Goal: Task Accomplishment & Management: Use online tool/utility

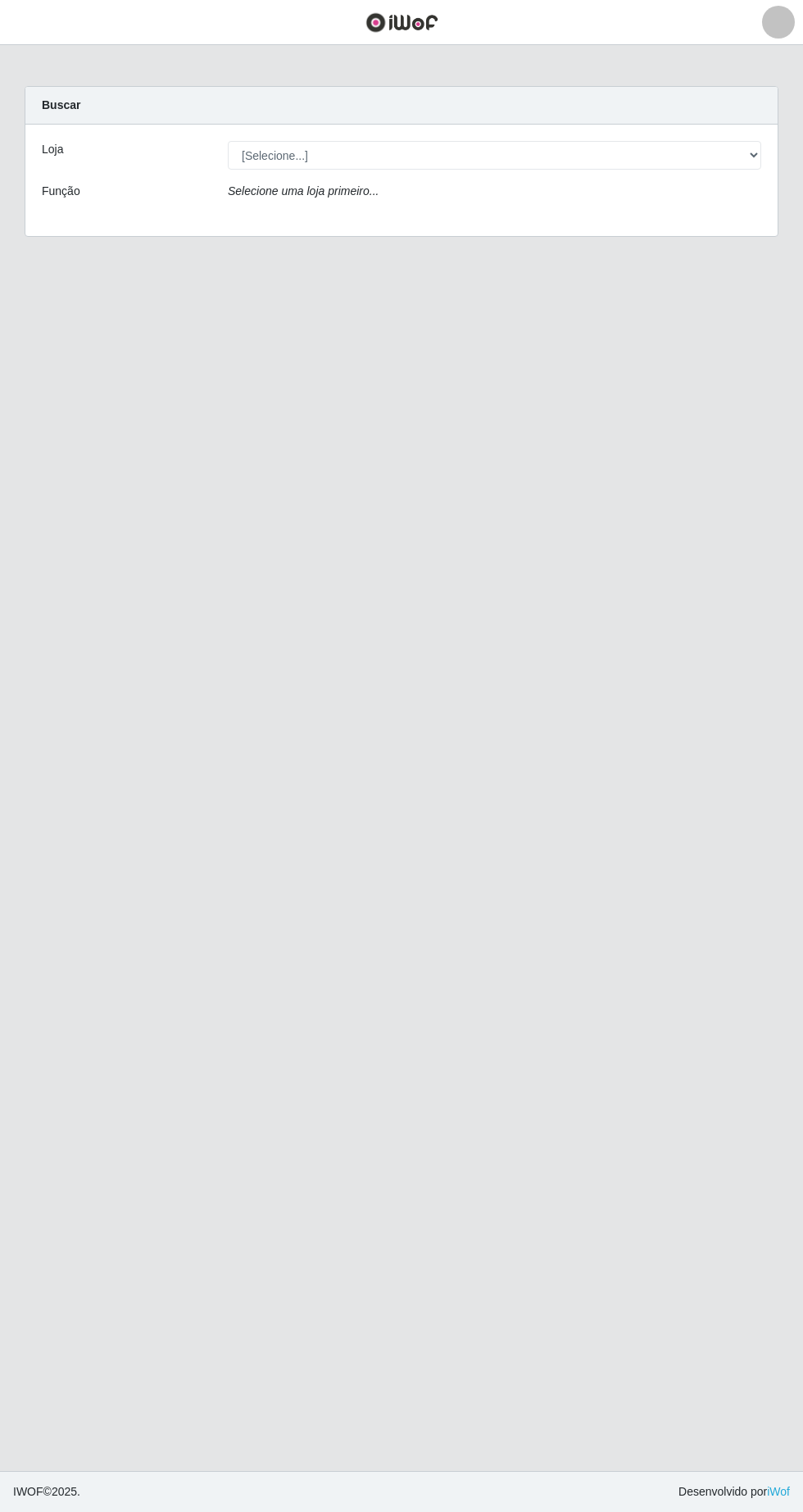
select select "503"
click at [227, 141] on select "[Selecione...] SuperFácil Atacado - [GEOGRAPHIC_DATA]" at bounding box center [493, 156] width 533 height 29
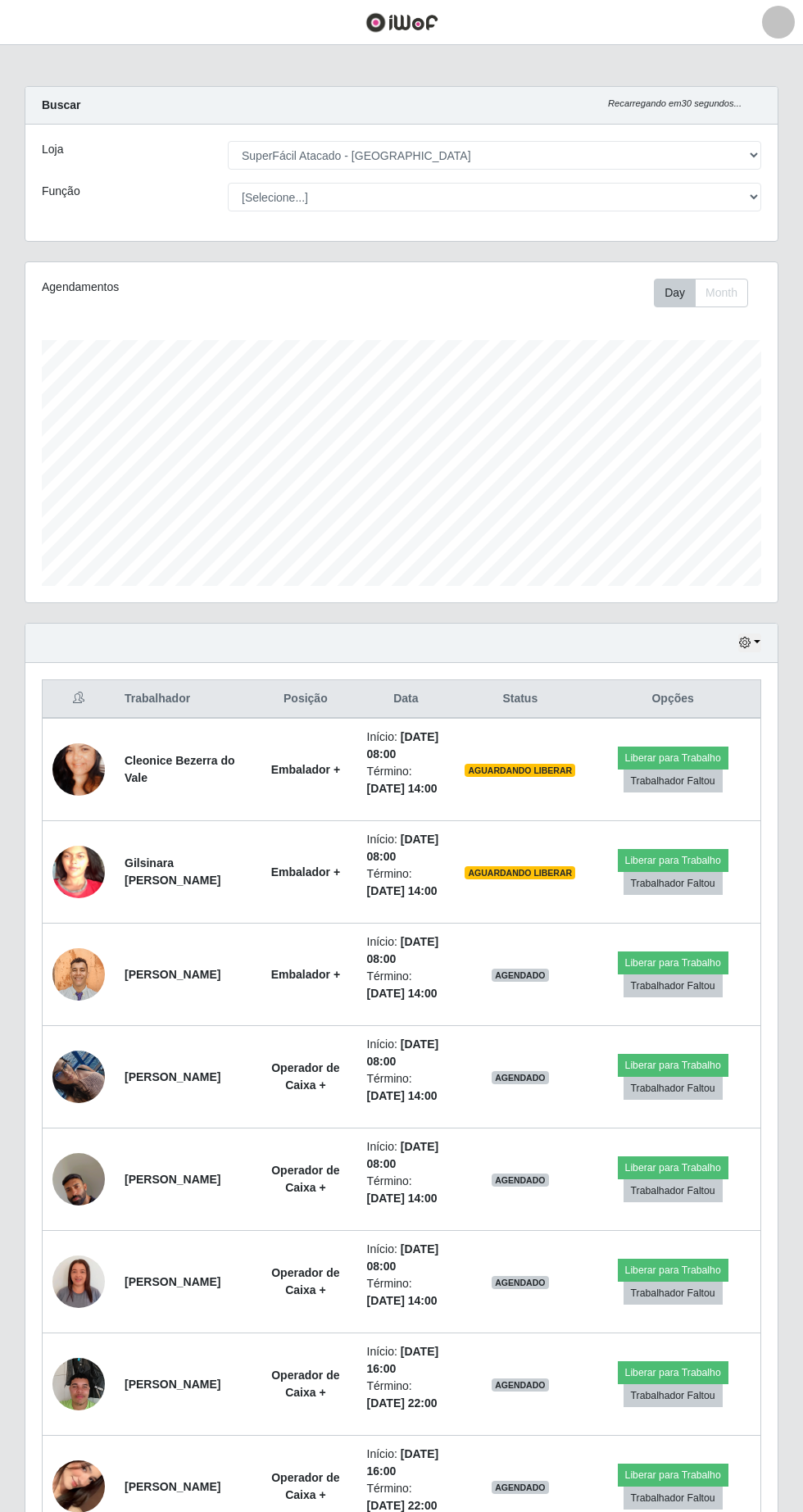
scroll to position [340, 752]
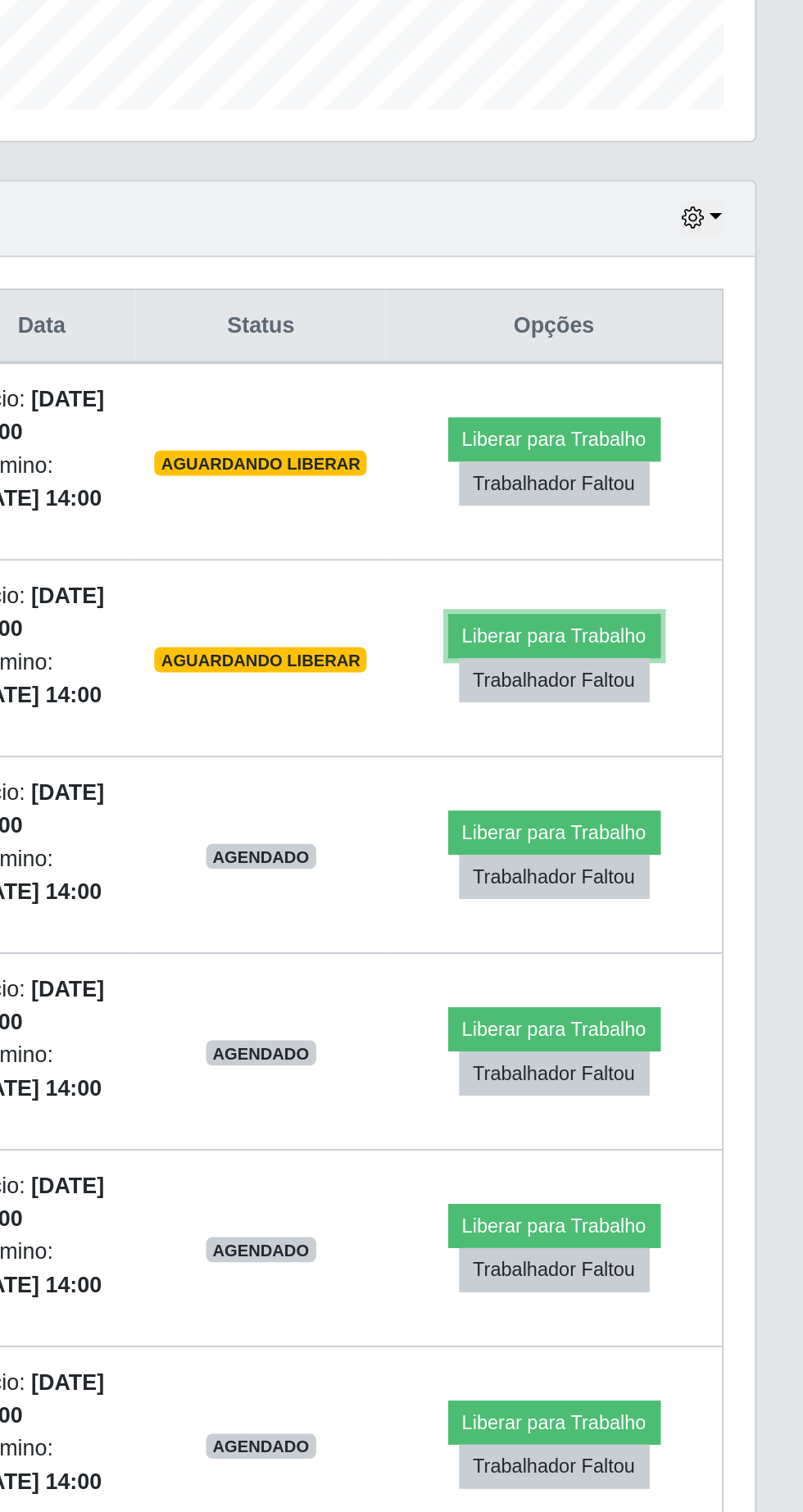
click at [687, 859] on button "Liberar para Trabalho" at bounding box center [672, 860] width 110 height 23
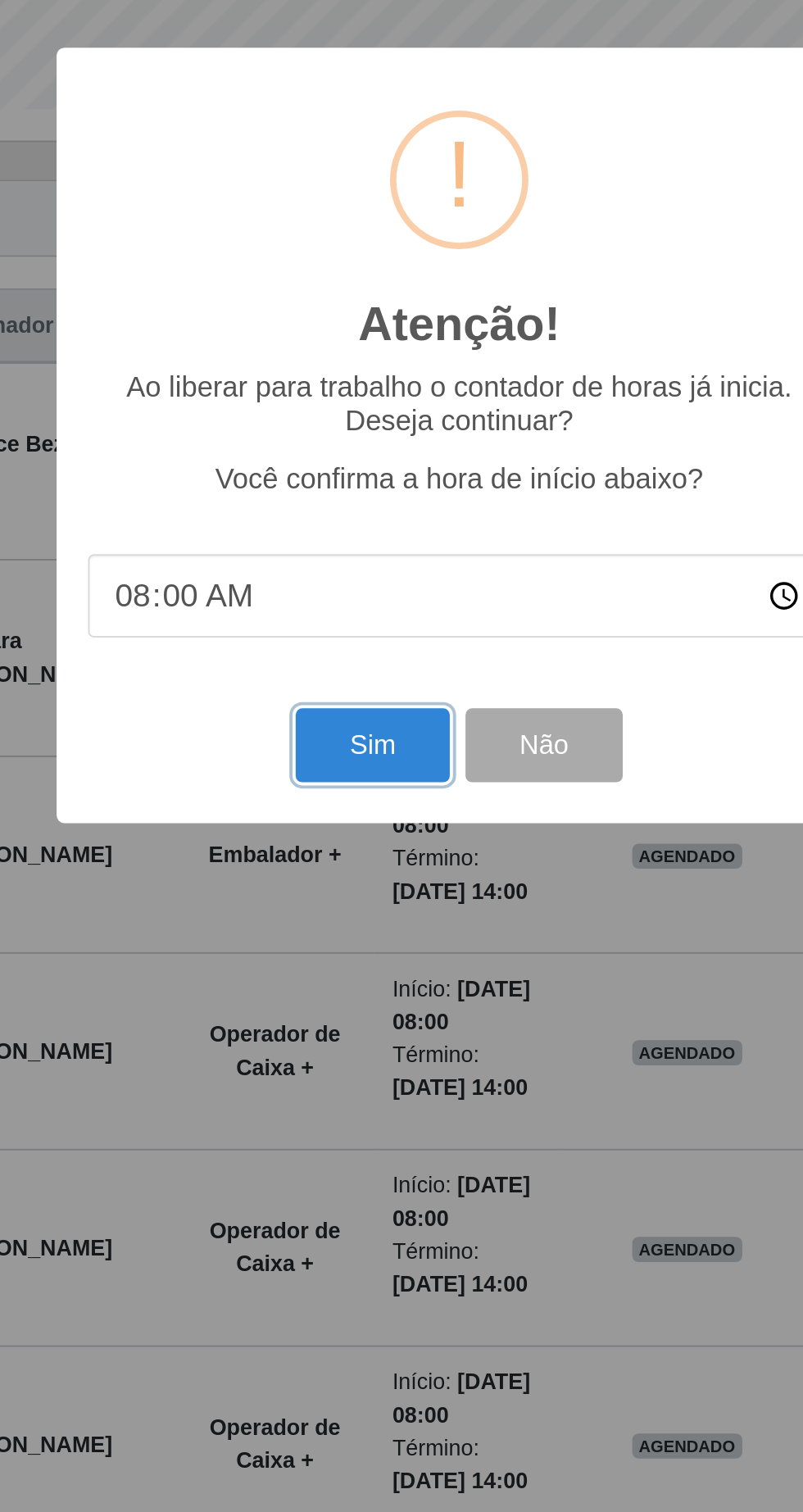
click at [363, 937] on button "Sim" at bounding box center [356, 917] width 80 height 39
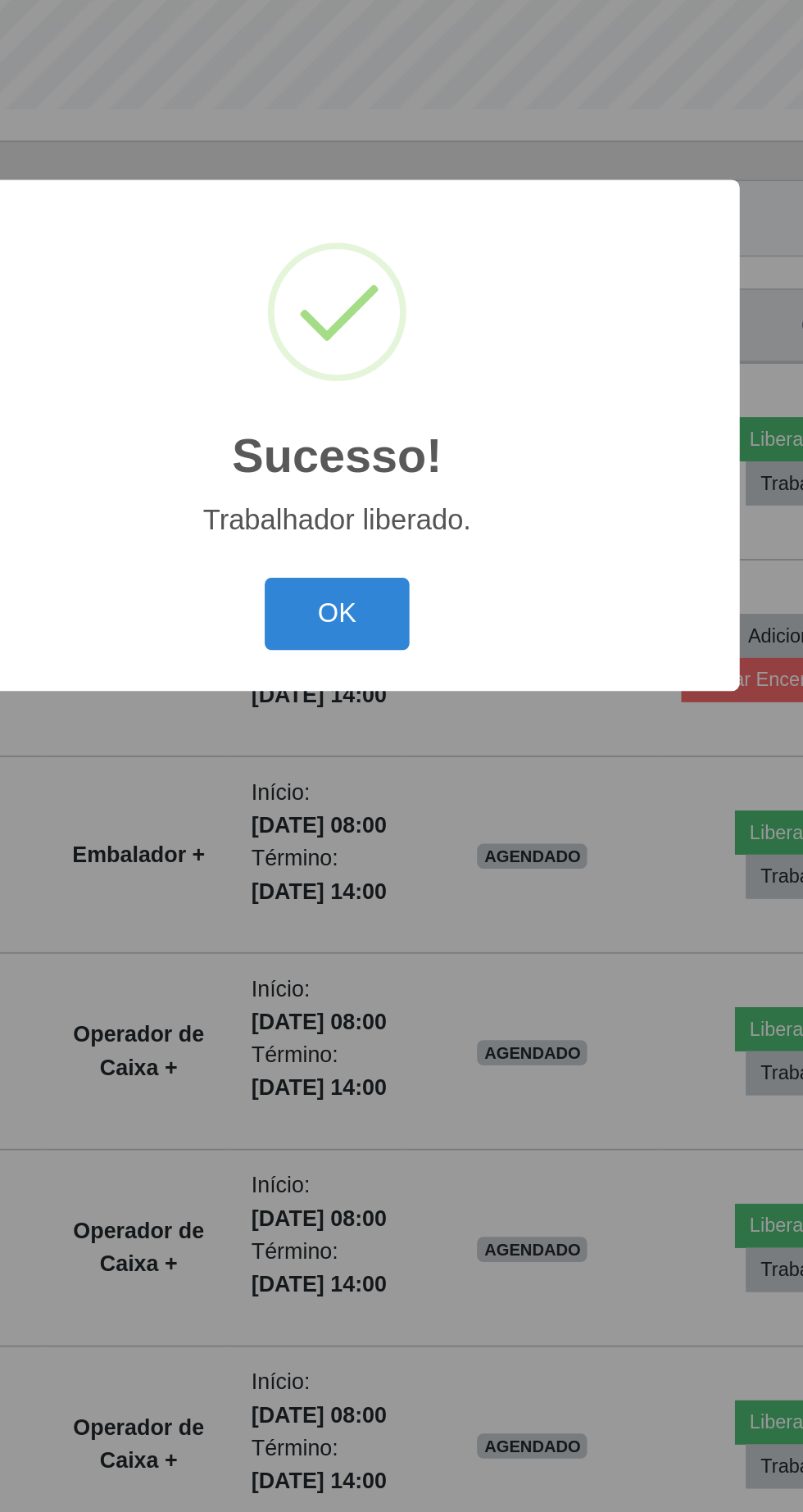
click at [404, 869] on button "OK" at bounding box center [401, 849] width 76 height 39
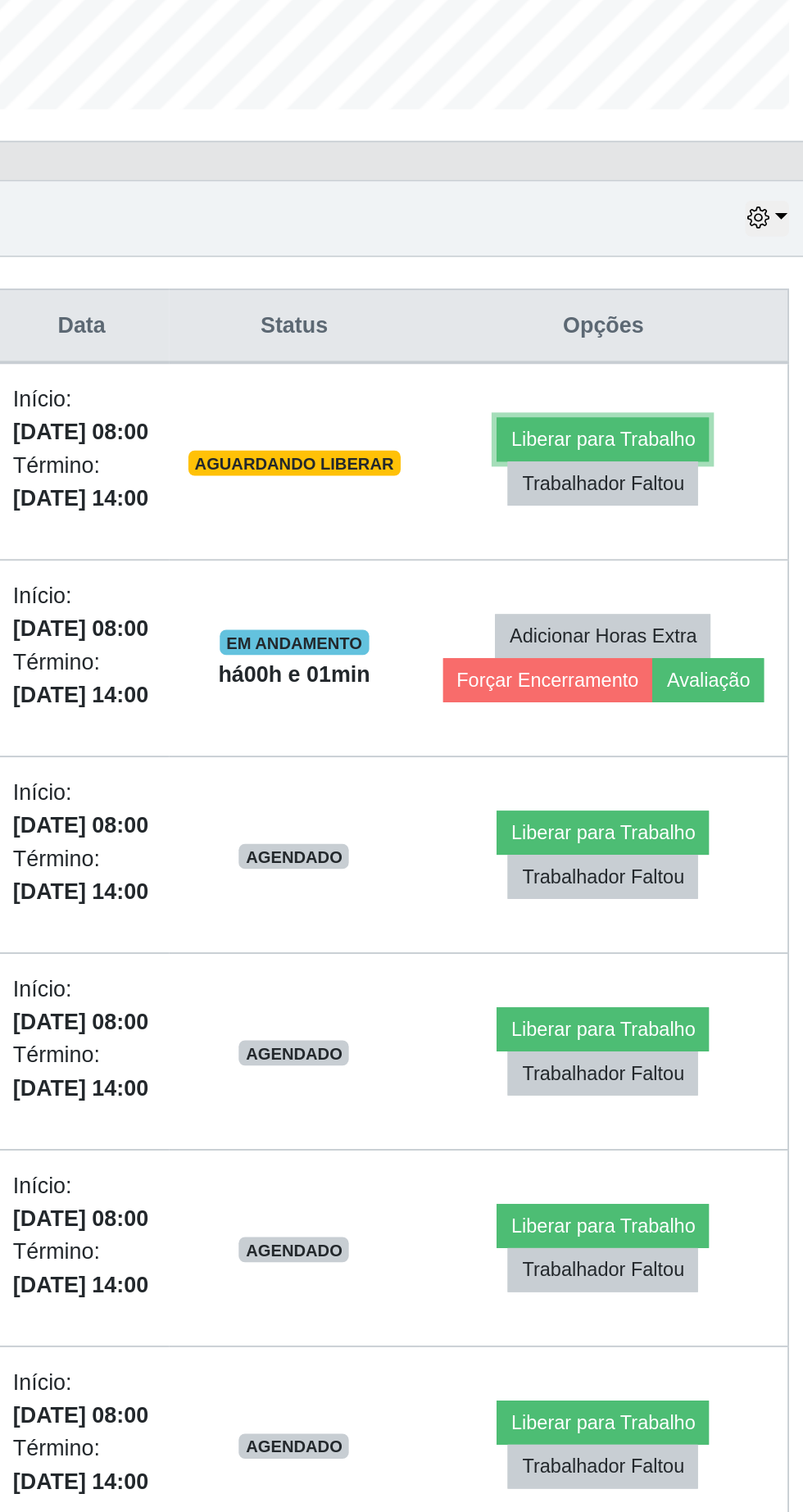
click at [690, 763] on button "Liberar para Trabalho" at bounding box center [664, 757] width 110 height 23
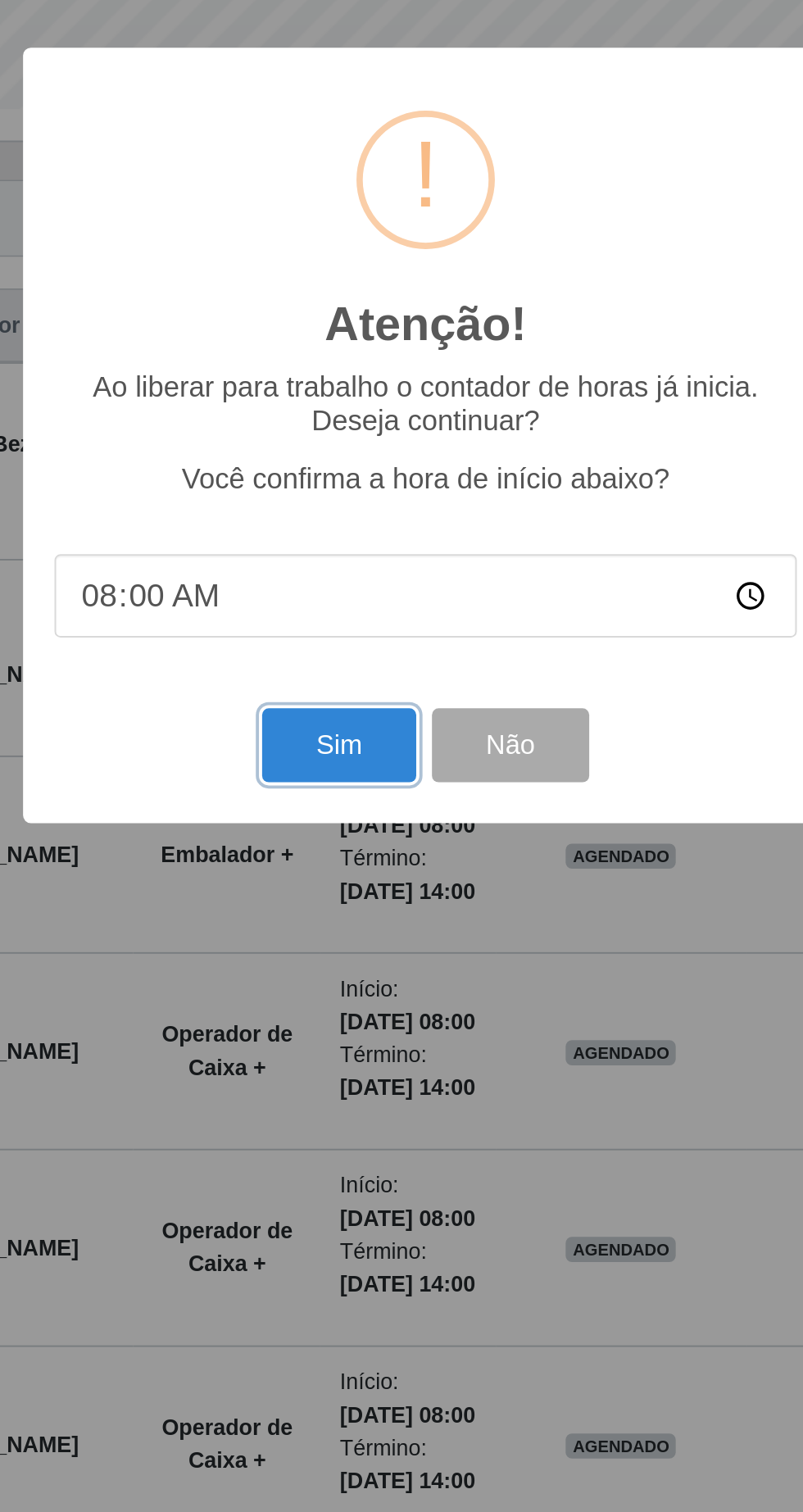
click at [367, 937] on button "Sim" at bounding box center [356, 917] width 80 height 39
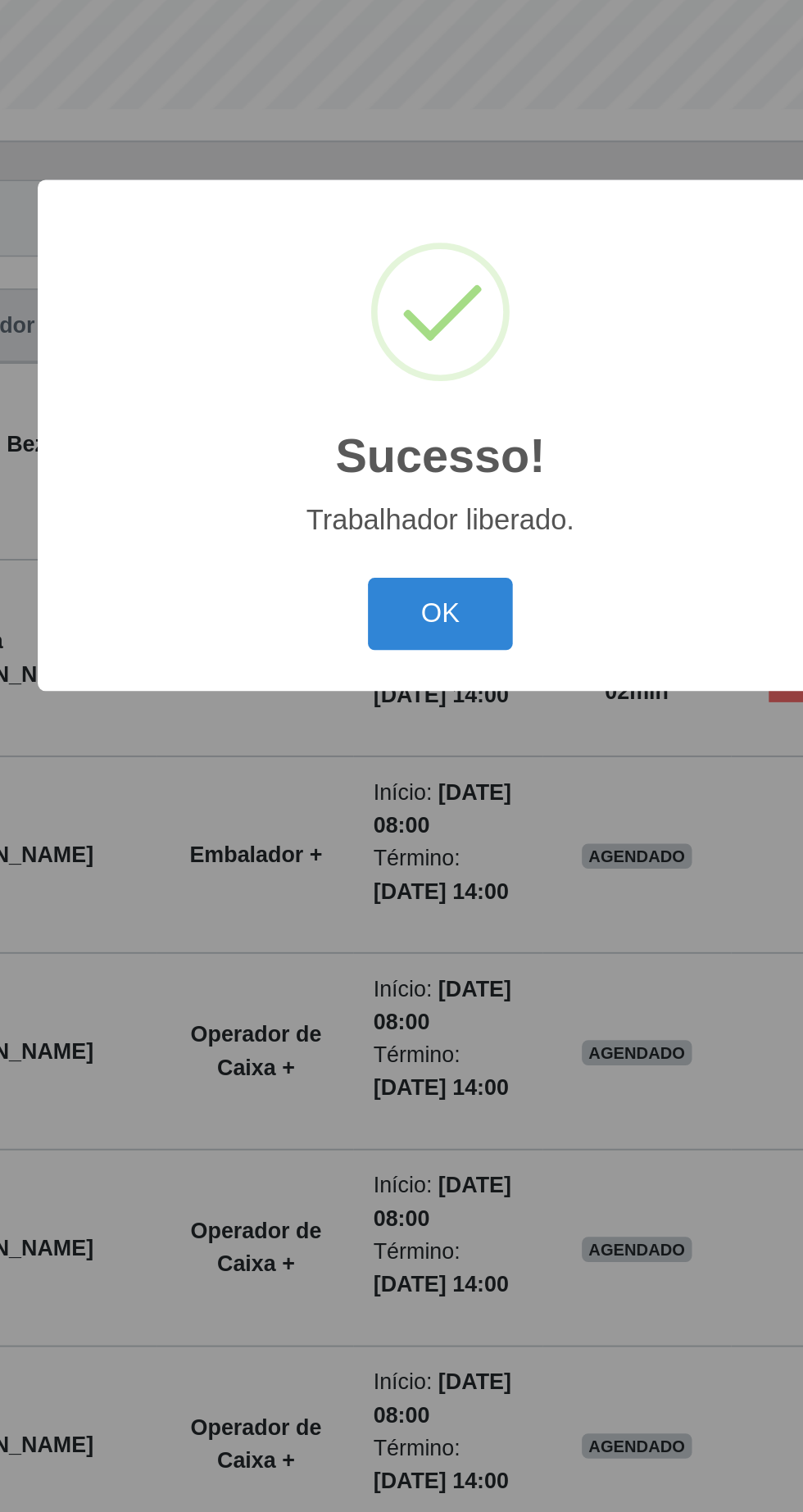
click at [412, 869] on button "OK" at bounding box center [401, 849] width 76 height 39
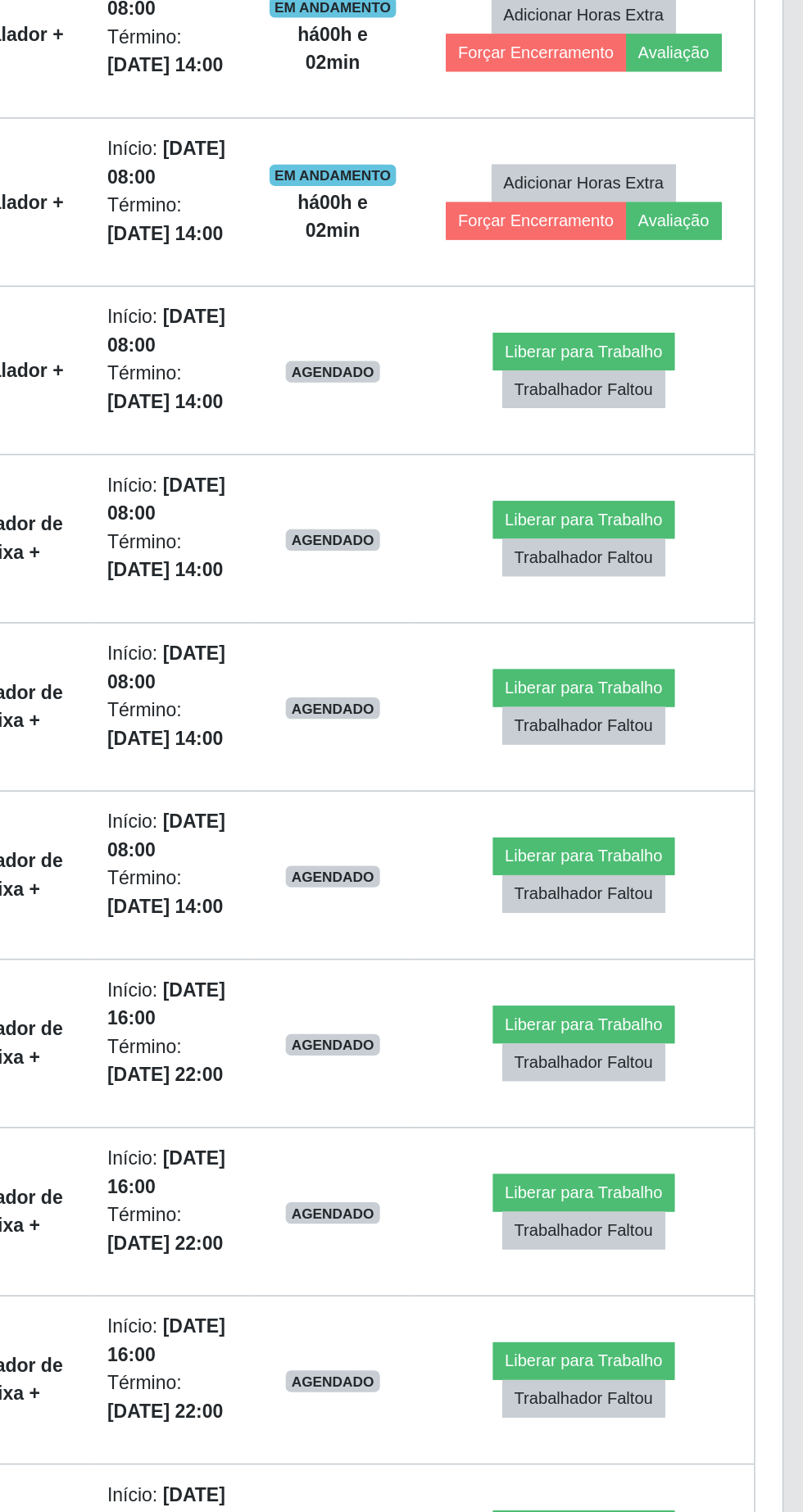
scroll to position [394, 0]
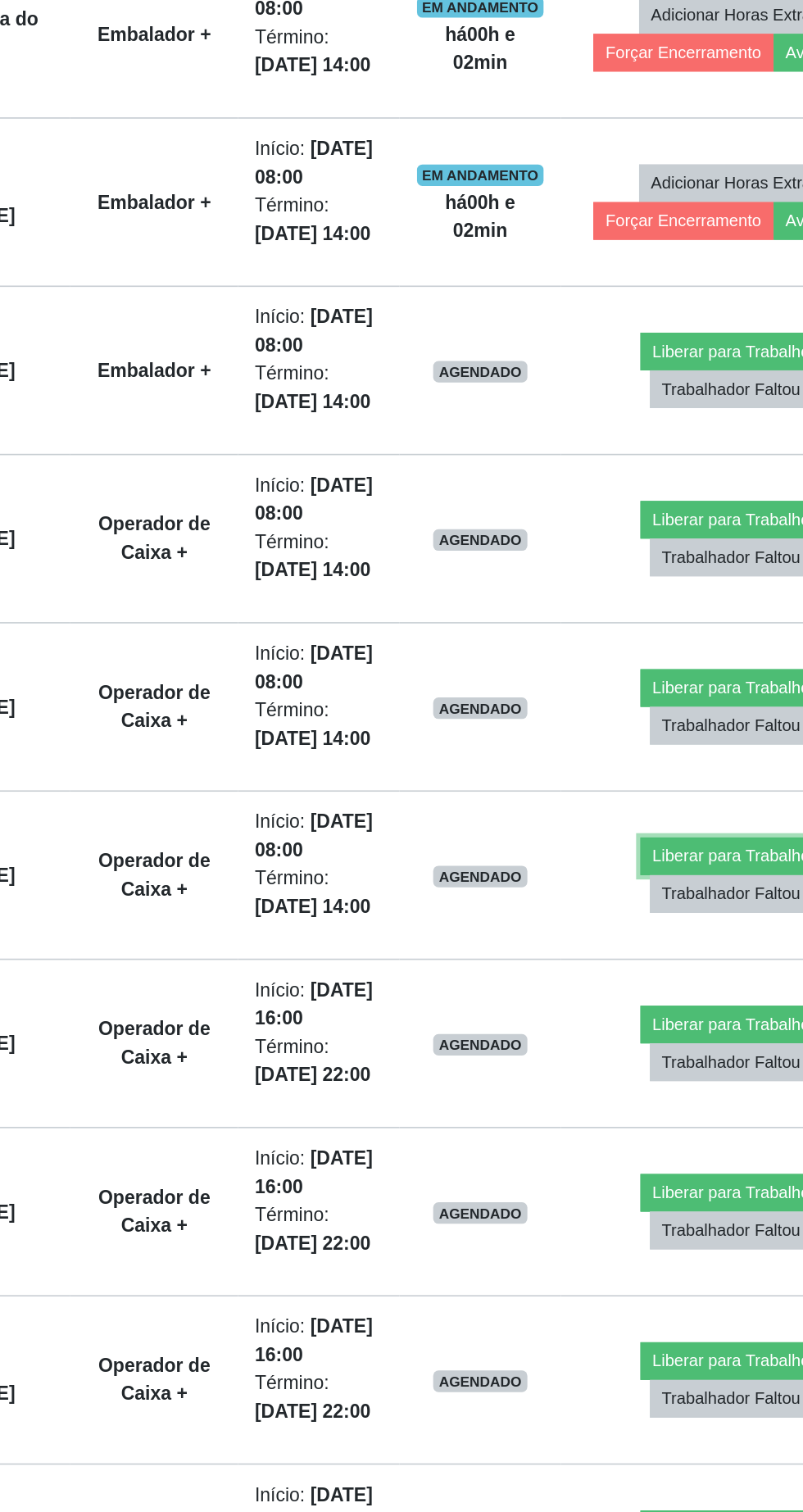
click at [643, 973] on button "Liberar para Trabalho" at bounding box center [656, 961] width 110 height 23
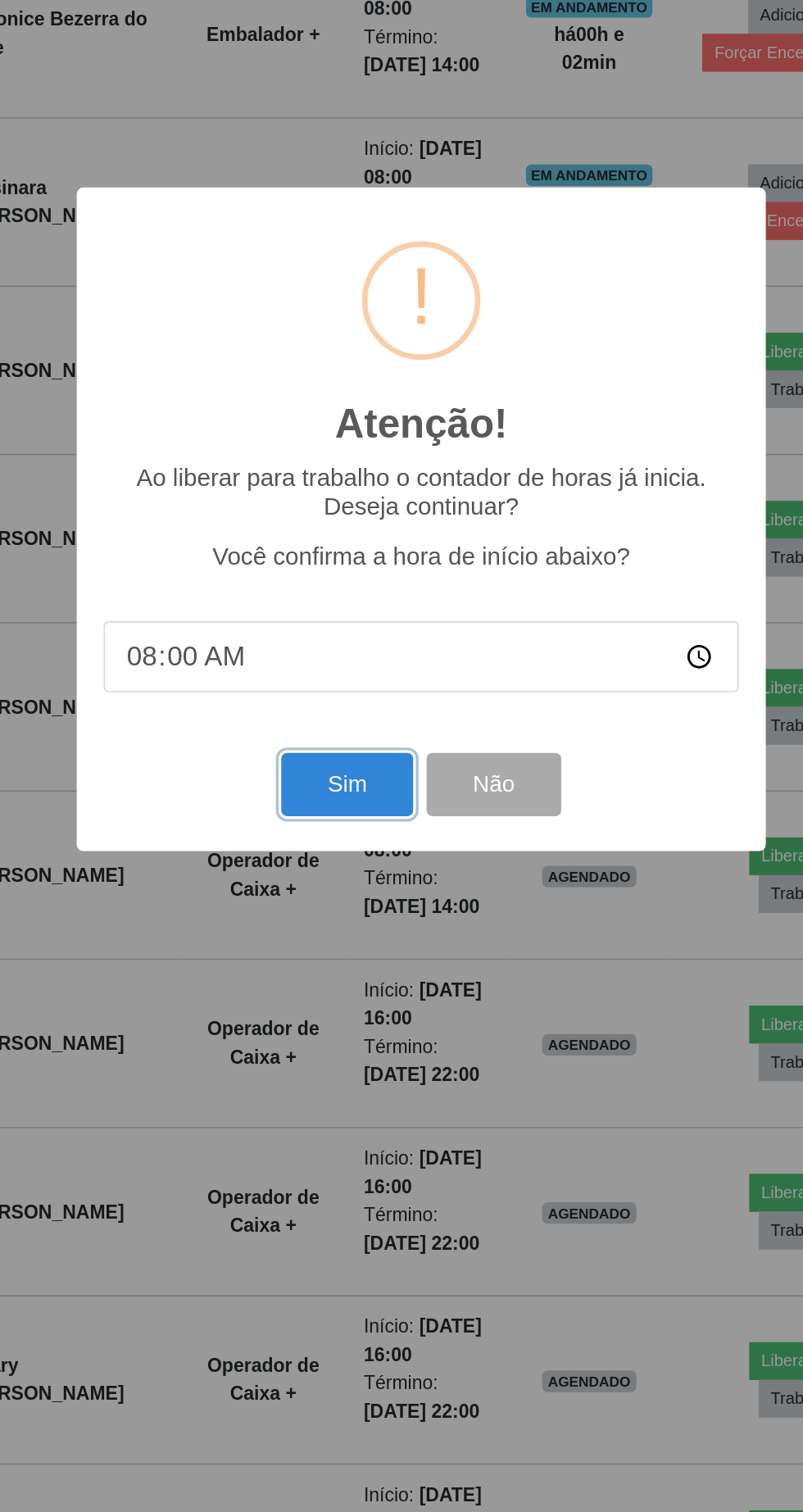
click at [357, 937] on button "Sim" at bounding box center [356, 917] width 80 height 39
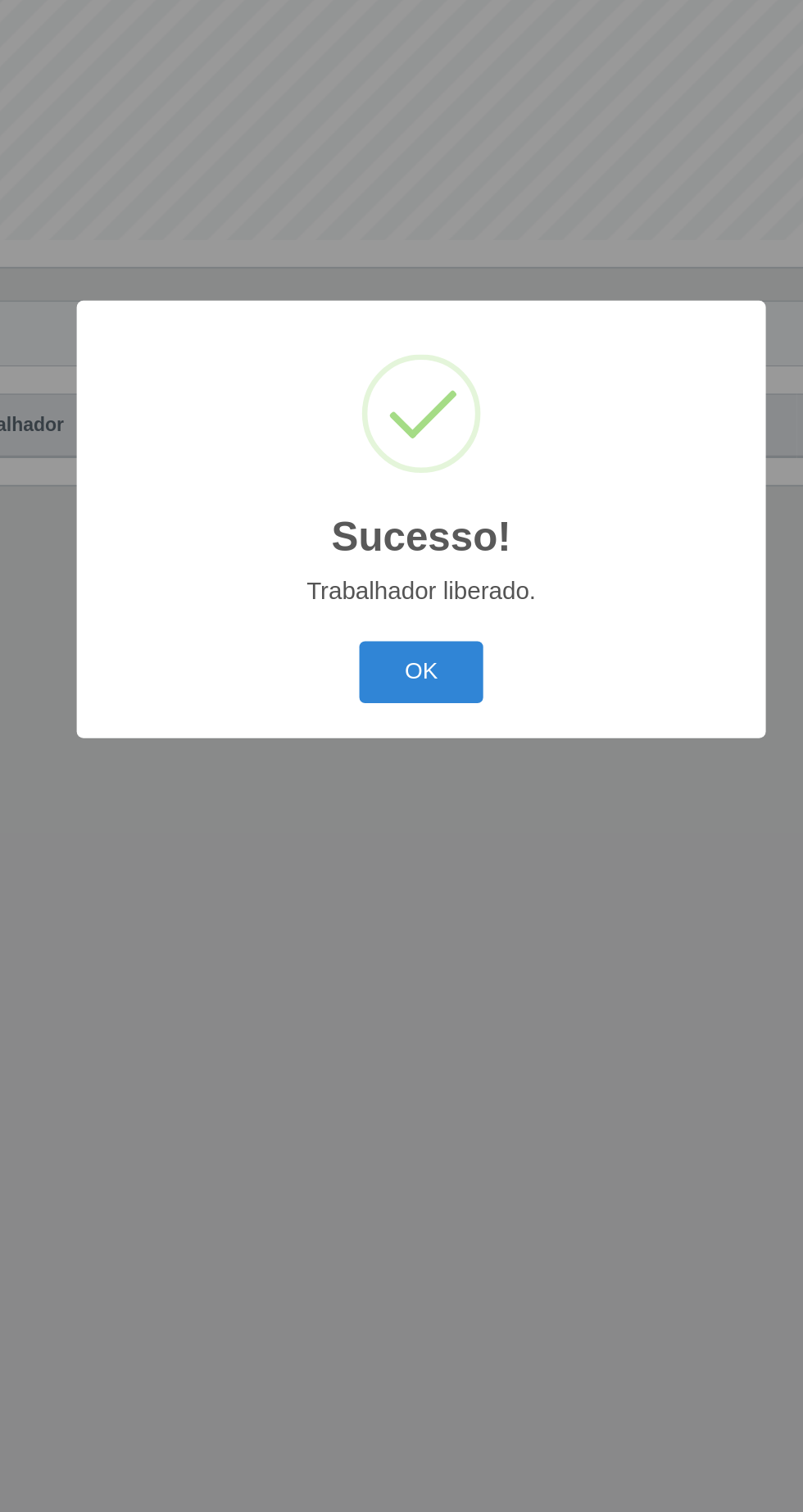
scroll to position [0, 0]
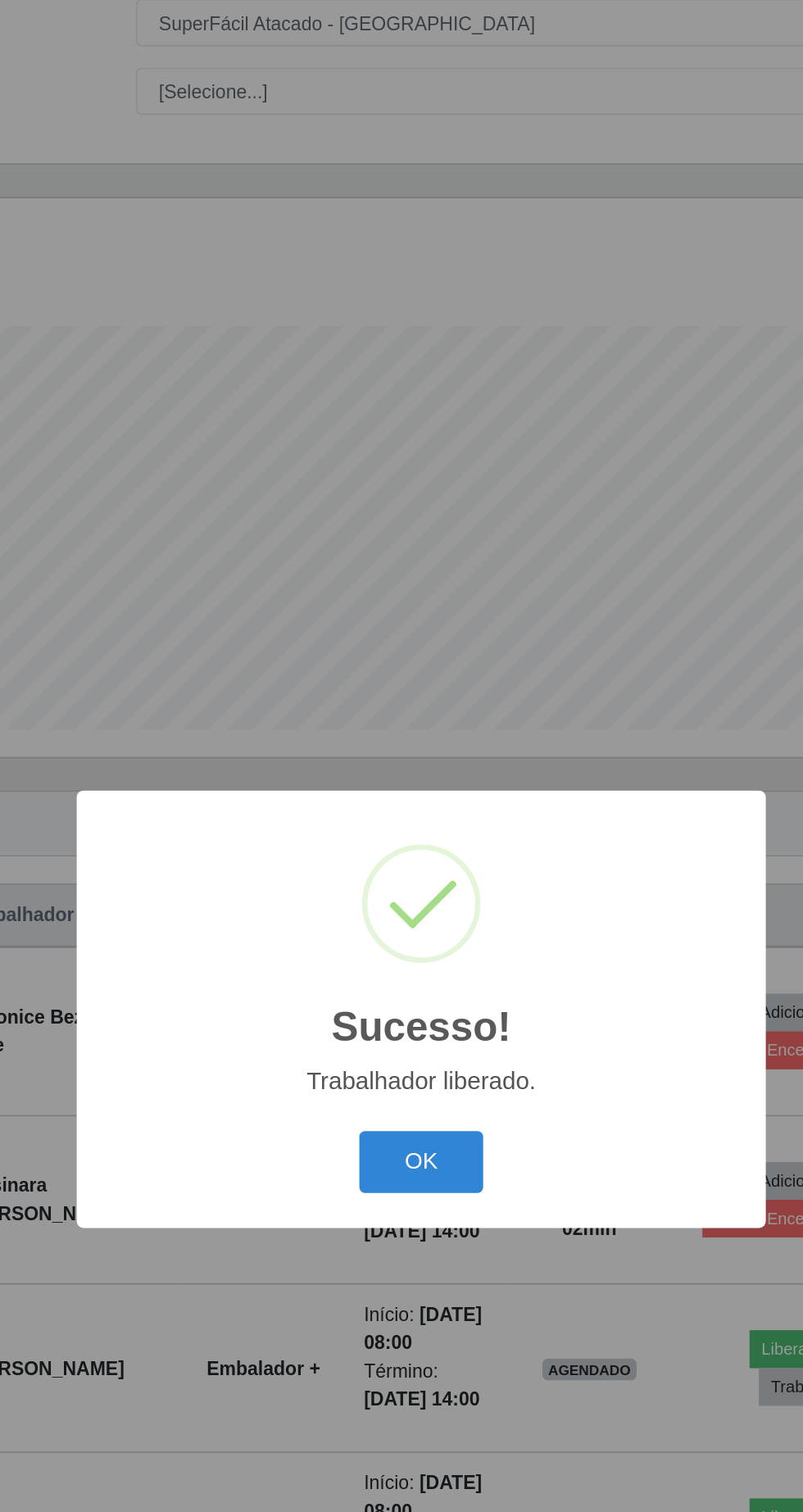
click at [399, 869] on button "OK" at bounding box center [401, 849] width 76 height 39
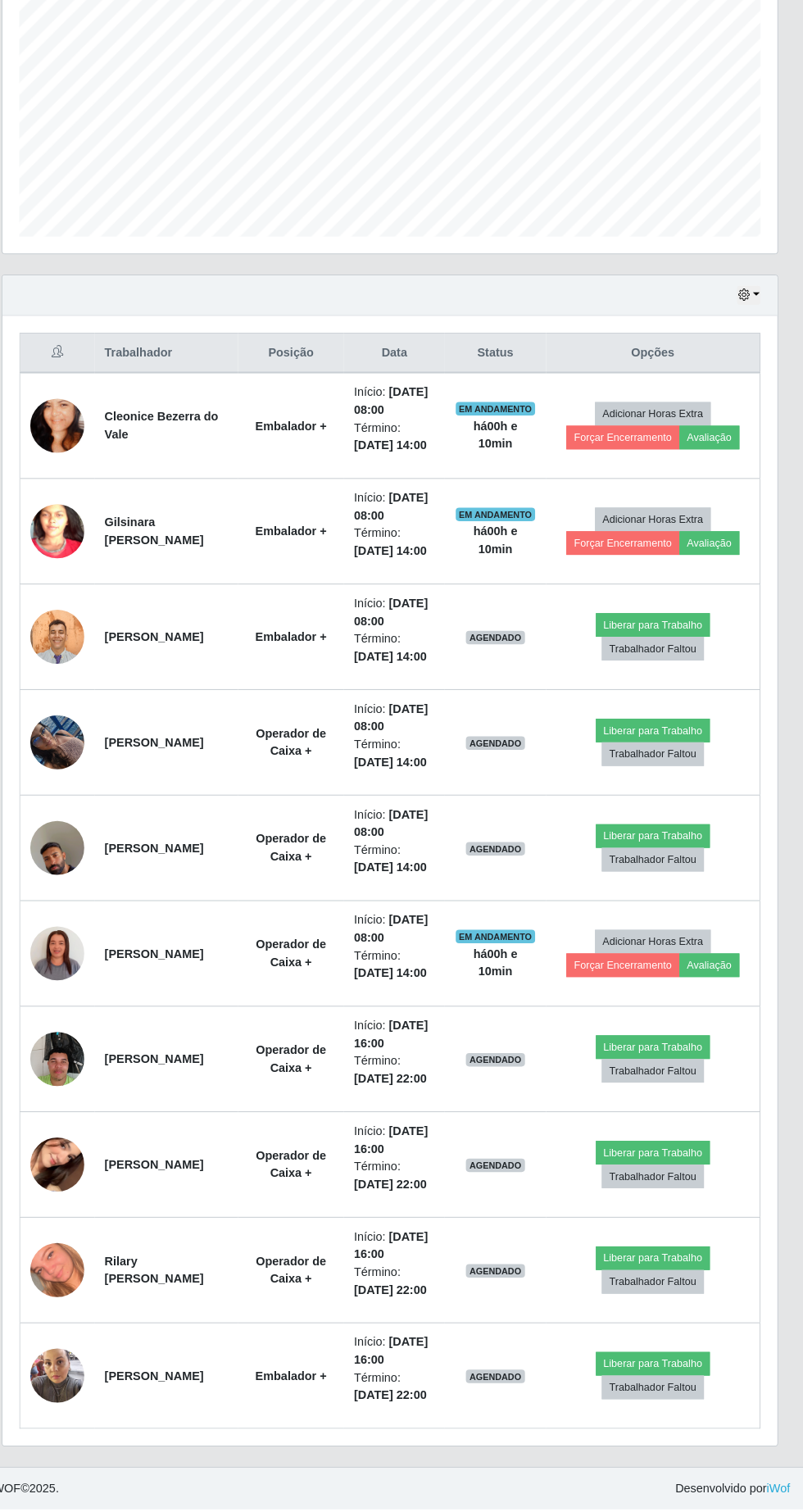
scroll to position [365, 0]
click at [158, 922] on td "[PERSON_NAME]" at bounding box center [184, 871] width 139 height 103
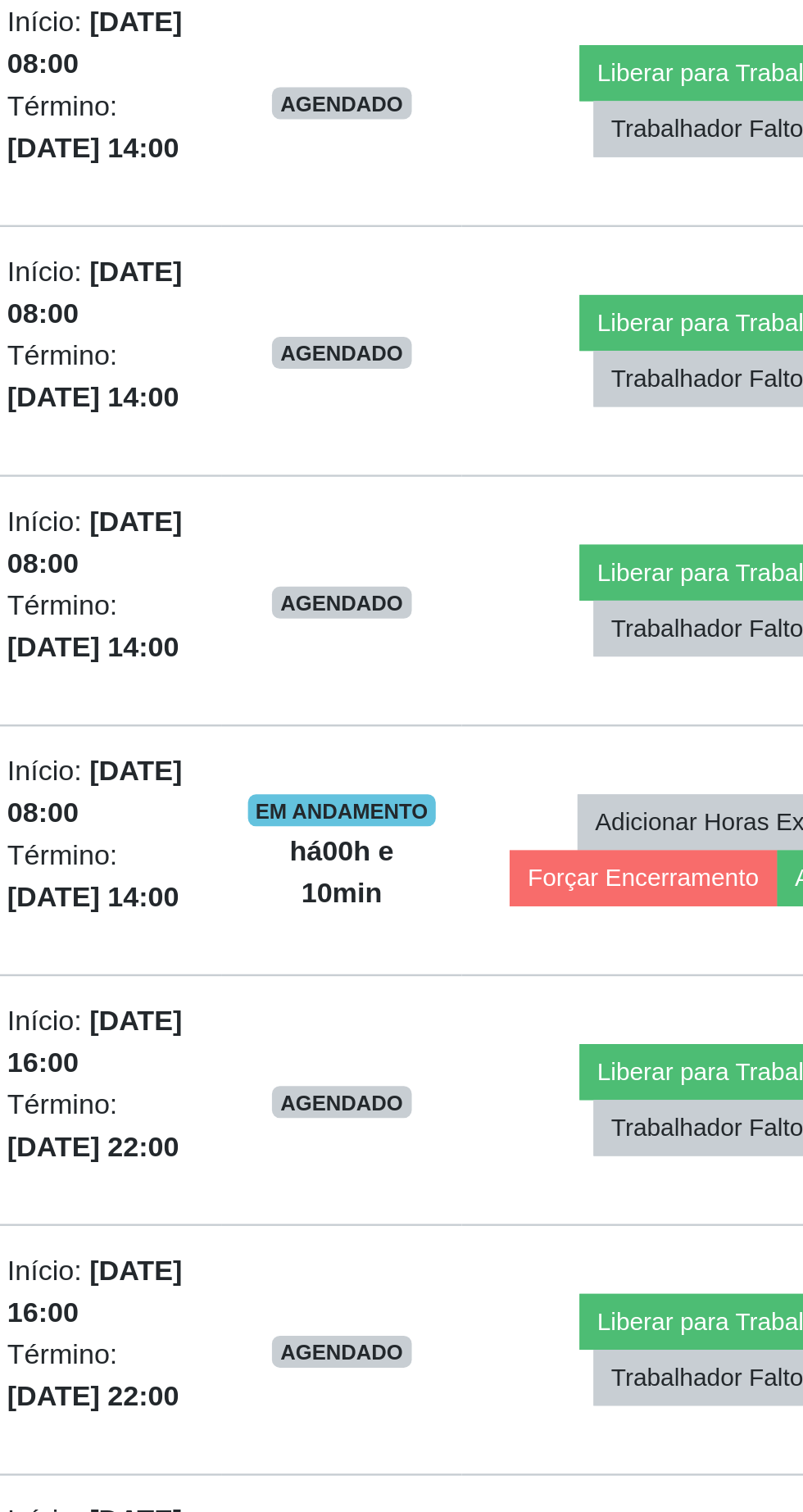
scroll to position [366, 0]
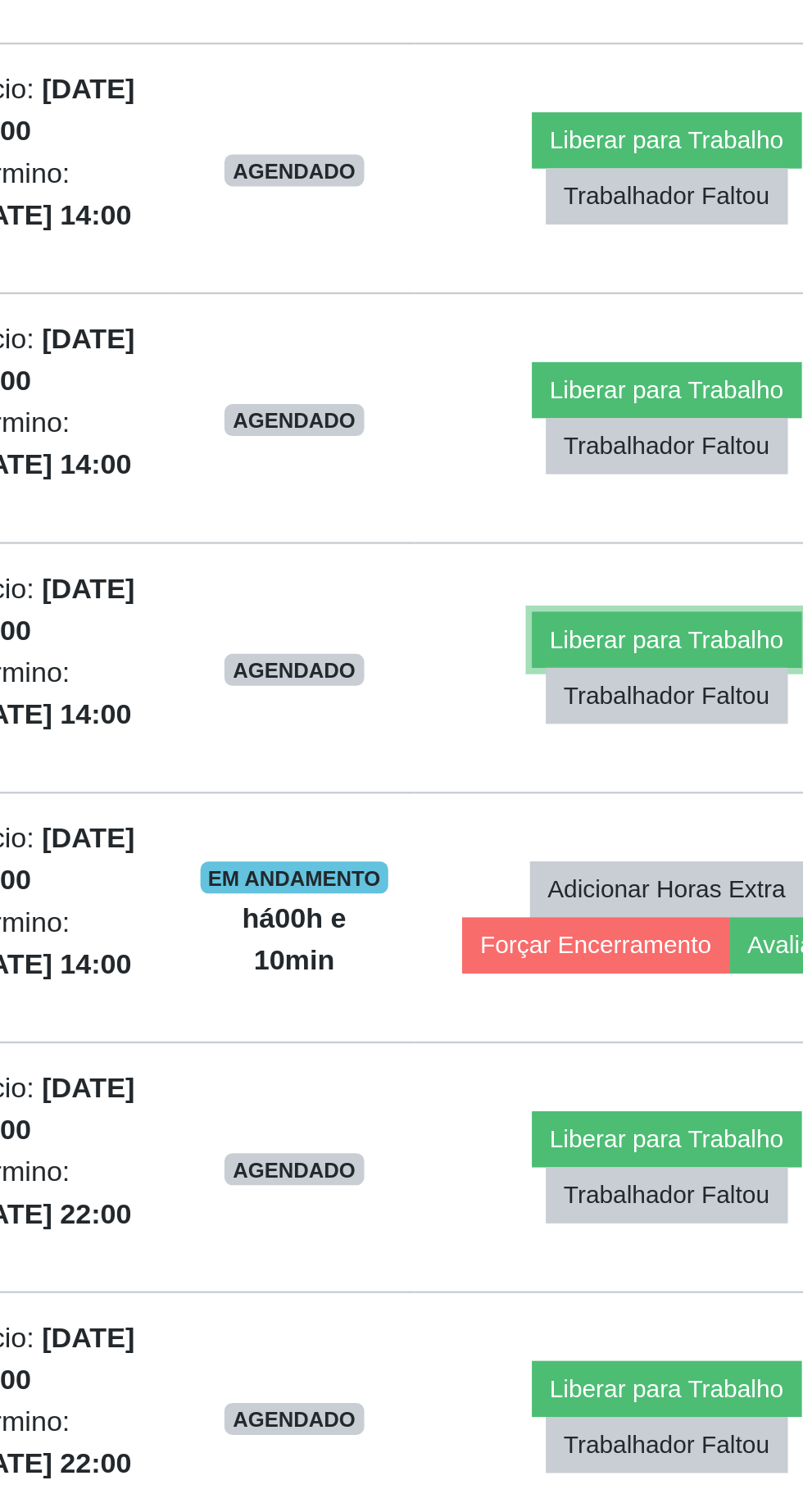
click at [663, 870] on button "Liberar para Trabalho" at bounding box center [656, 858] width 110 height 23
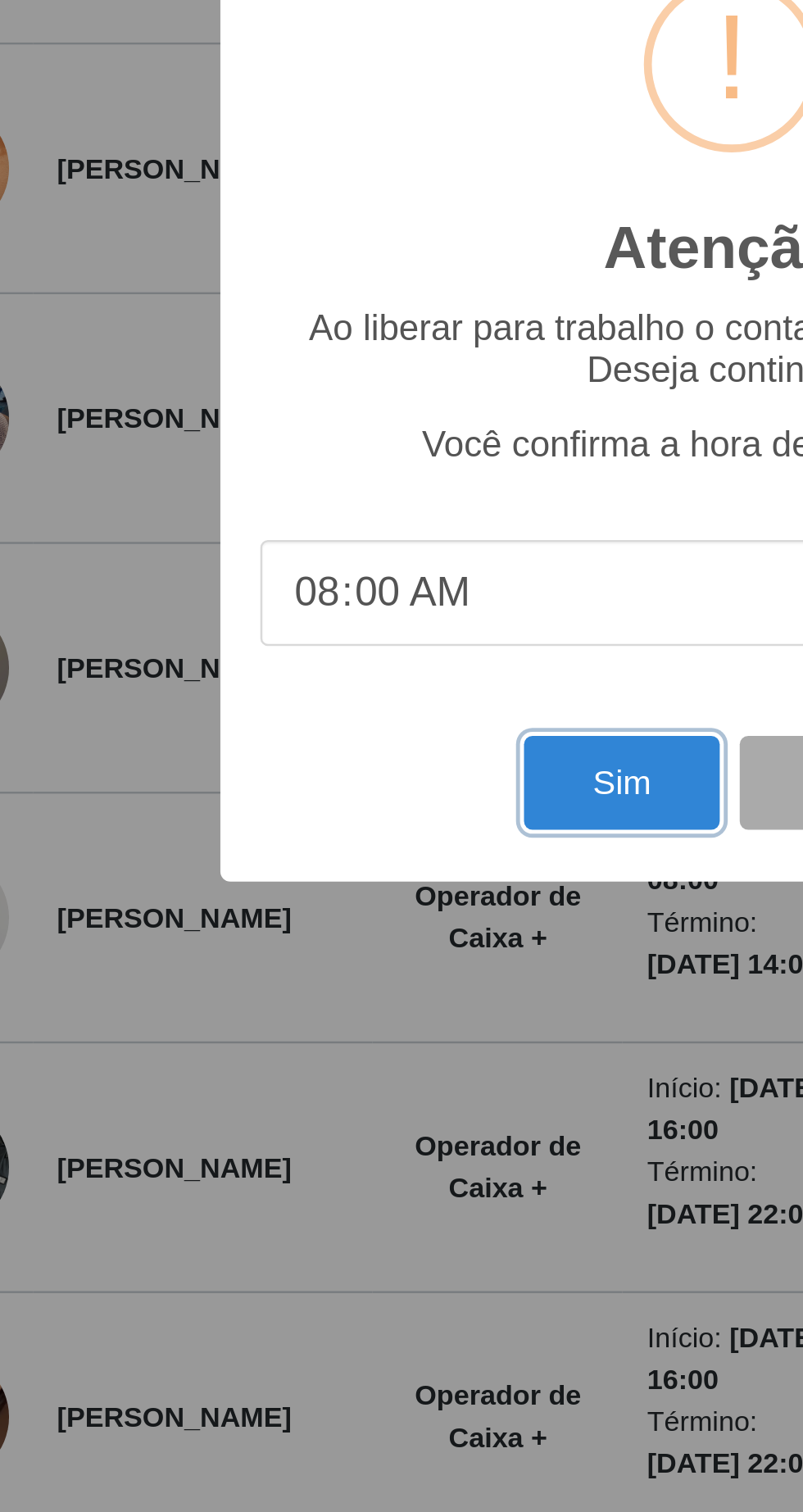
click at [357, 916] on button "Sim" at bounding box center [356, 917] width 80 height 39
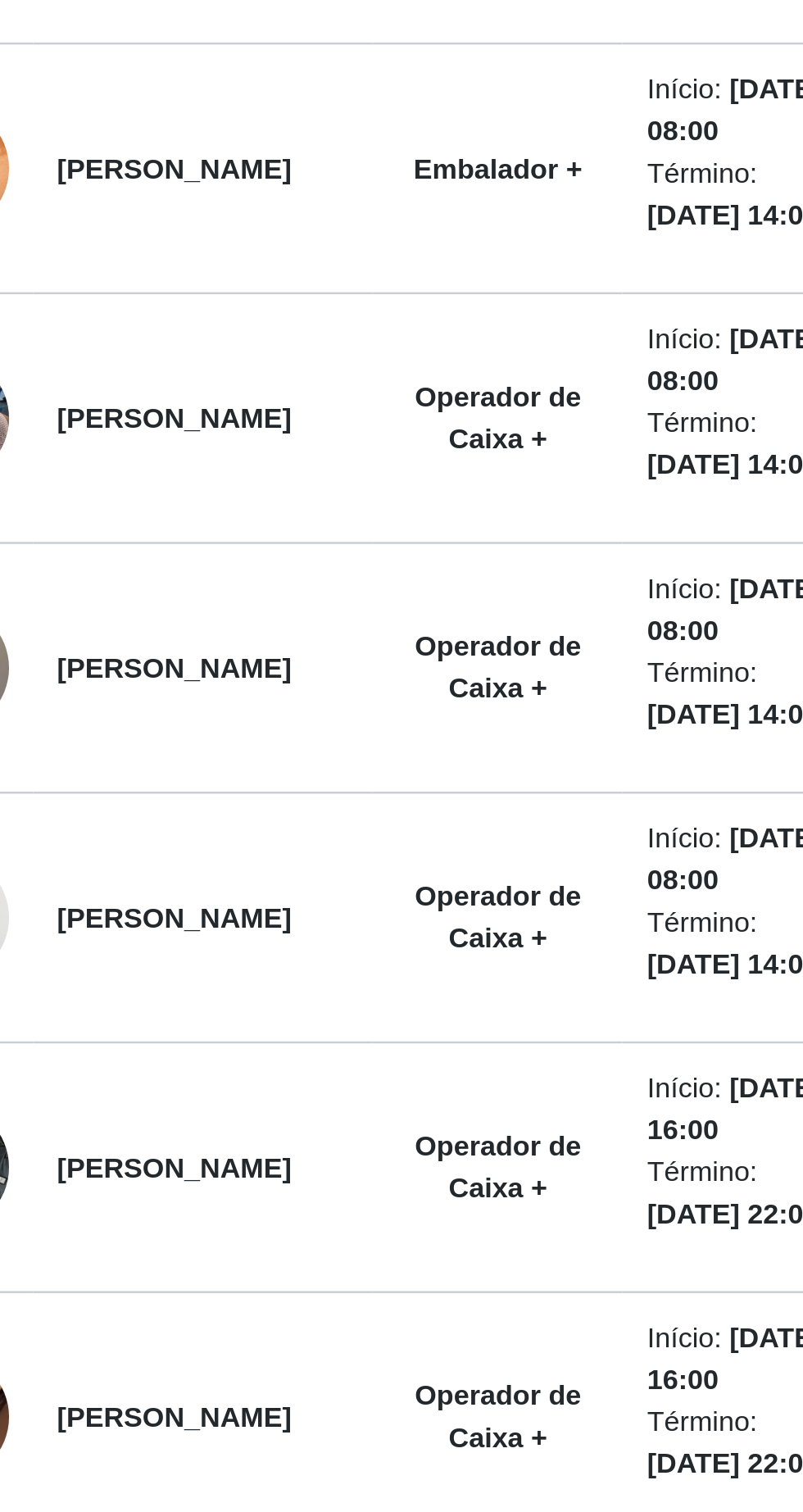
scroll to position [0, 0]
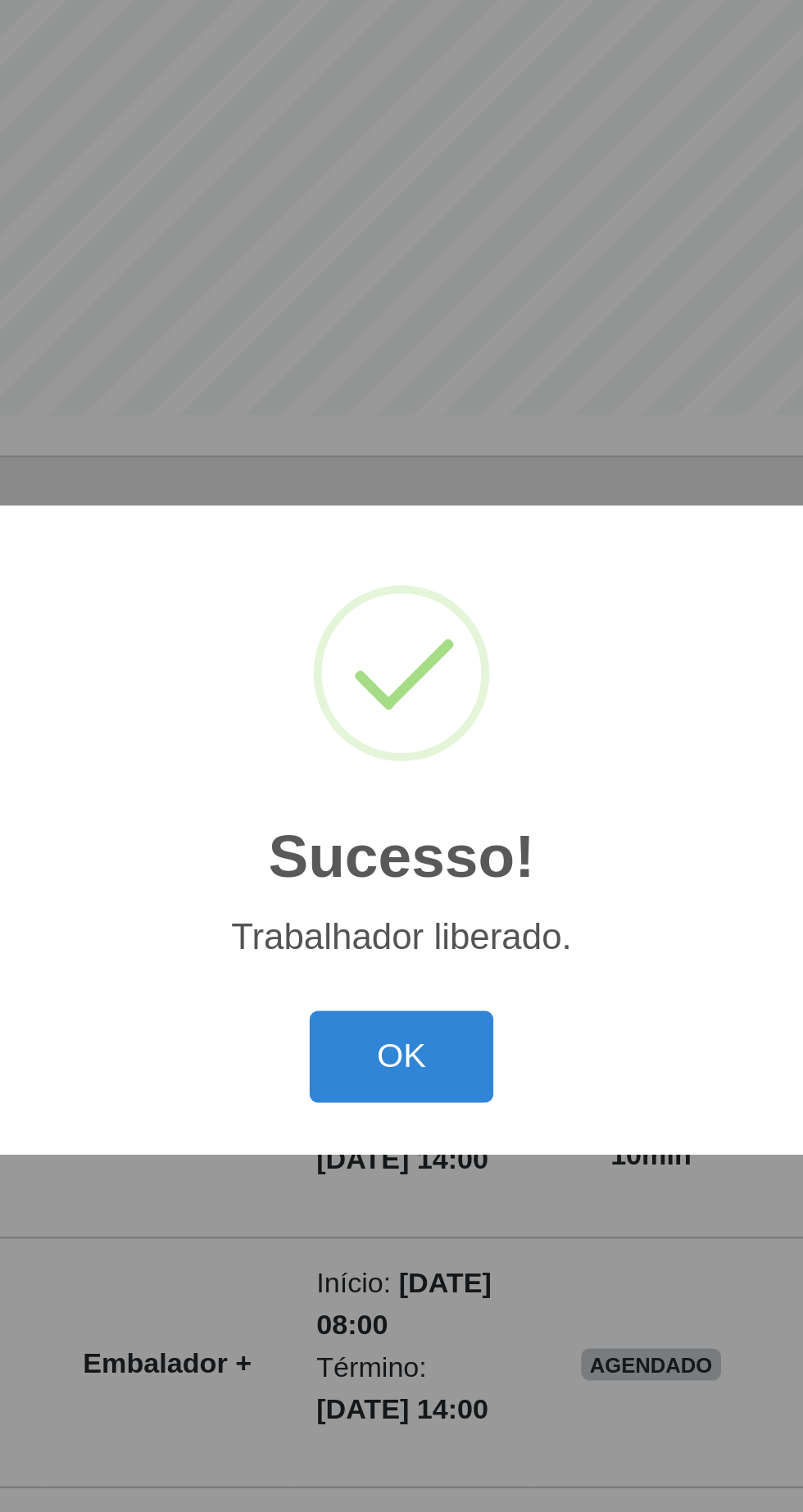
click at [405, 846] on button "OK" at bounding box center [401, 849] width 76 height 39
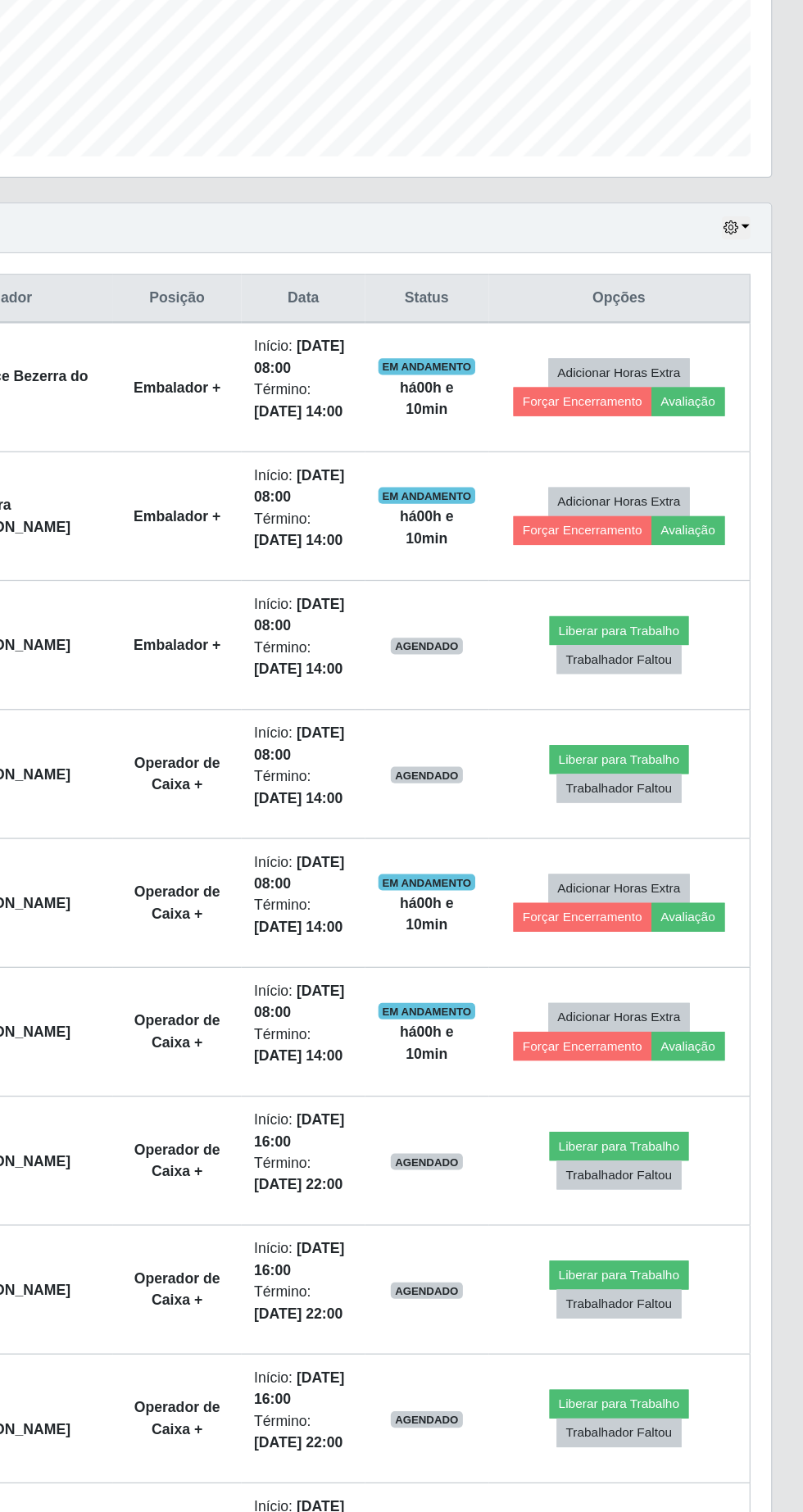
scroll to position [321, 0]
